Goal: Task Accomplishment & Management: Use online tool/utility

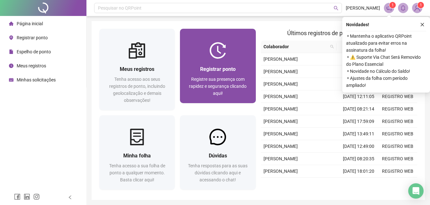
click at [226, 61] on div "Registrar ponto Registre sua presença com rapidez e segurança clicando aqui!" at bounding box center [217, 81] width 75 height 44
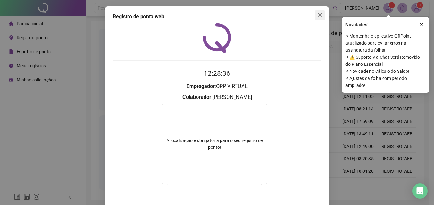
click at [319, 16] on icon "close" at bounding box center [320, 15] width 5 height 5
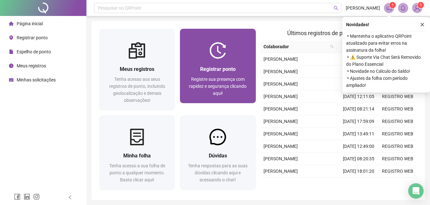
click at [210, 52] on img at bounding box center [217, 50] width 17 height 17
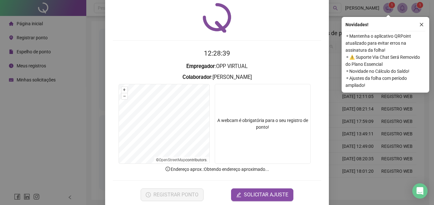
scroll to position [30, 0]
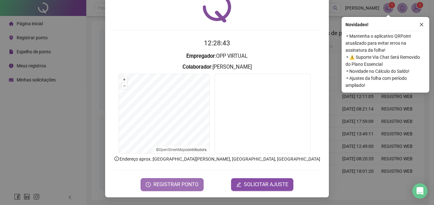
click at [184, 185] on span "REGISTRAR PONTO" at bounding box center [176, 185] width 45 height 8
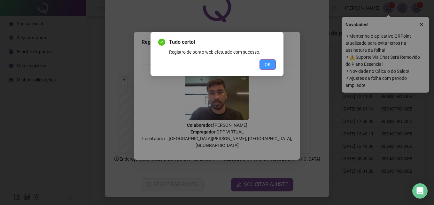
click at [265, 66] on button "OK" at bounding box center [268, 64] width 16 height 10
